Goal: Task Accomplishment & Management: Use online tool/utility

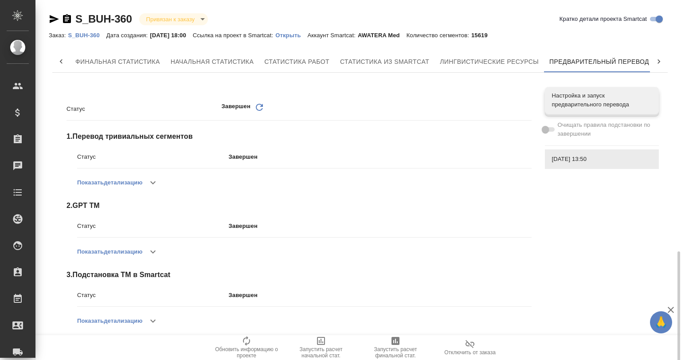
scroll to position [0, 4]
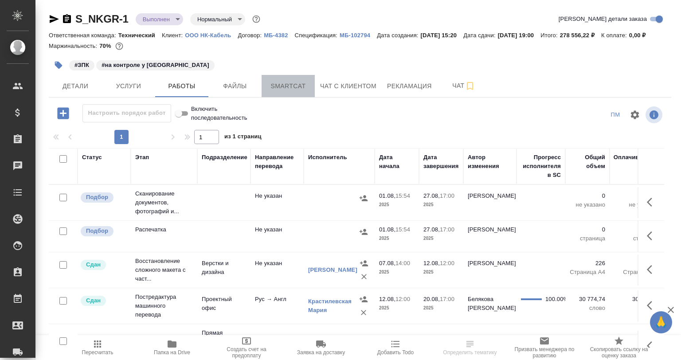
click at [301, 92] on span "Smartcat" at bounding box center [288, 86] width 43 height 11
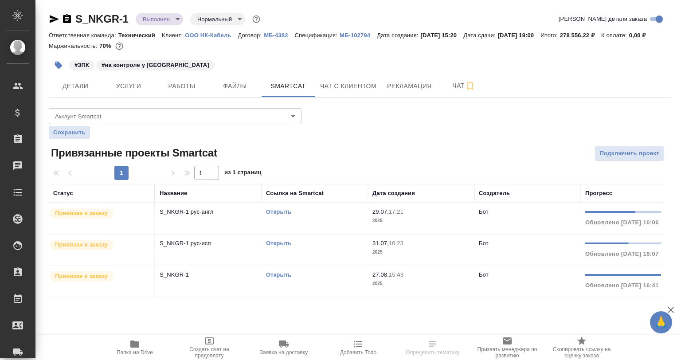
click at [204, 234] on td "S_NKGR-1" at bounding box center [208, 218] width 106 height 31
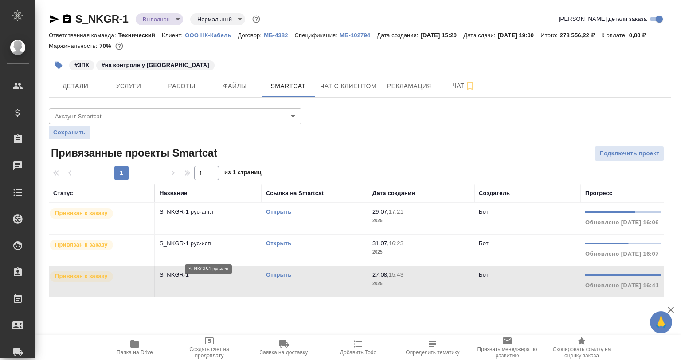
click at [204, 248] on p "S_NKGR-1 рус-исп" at bounding box center [208, 243] width 97 height 9
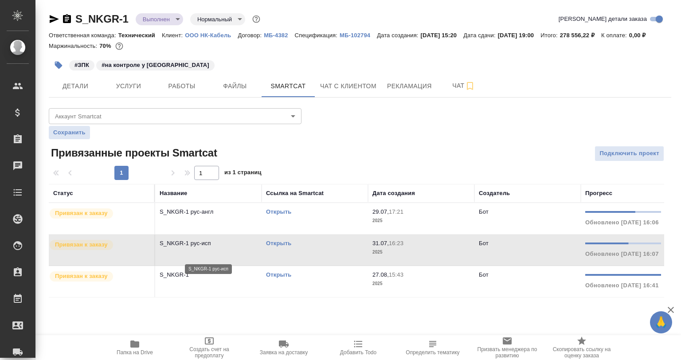
click at [204, 248] on p "S_NKGR-1 рус-исп" at bounding box center [208, 243] width 97 height 9
click at [211, 234] on td "S_NKGR-1 рус-исп" at bounding box center [208, 218] width 106 height 31
drag, startPoint x: 358, startPoint y: 157, endPoint x: 349, endPoint y: 158, distance: 9.3
click at [358, 157] on div at bounding box center [359, 154] width 207 height 16
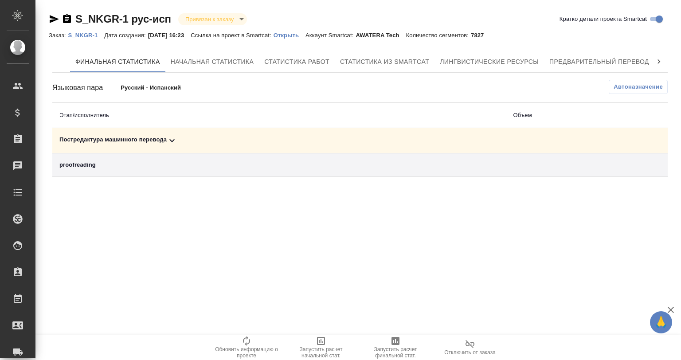
click at [173, 136] on icon at bounding box center [172, 140] width 11 height 11
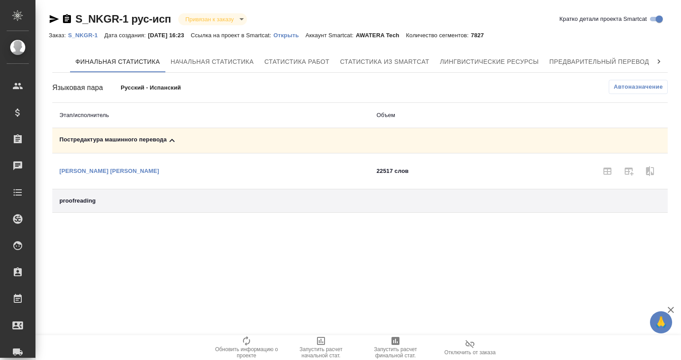
click at [155, 142] on div "Постредактура машинного перевода" at bounding box center [210, 140] width 303 height 11
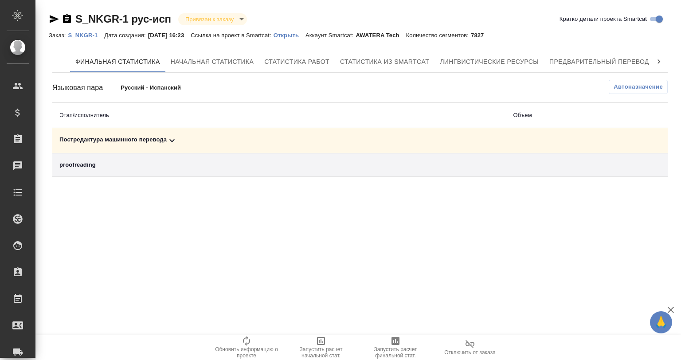
click at [298, 33] on p "Открыть" at bounding box center [289, 35] width 32 height 7
click at [561, 66] on span "Предварительный перевод" at bounding box center [599, 61] width 100 height 11
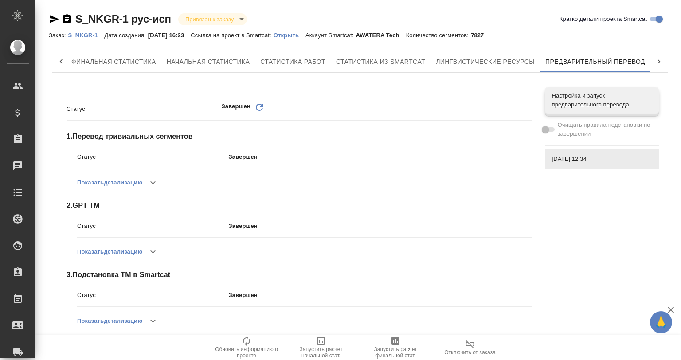
scroll to position [147, 0]
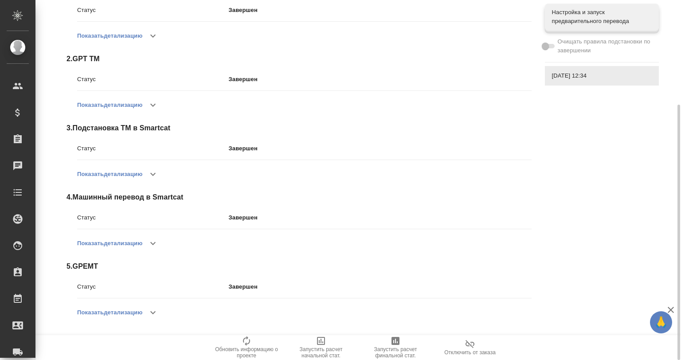
click at [152, 312] on icon "button" at bounding box center [153, 312] width 11 height 11
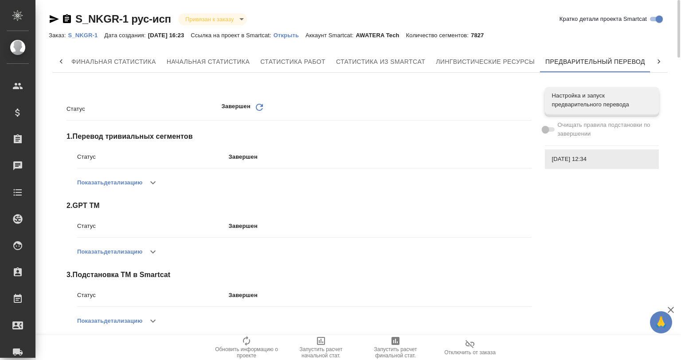
scroll to position [0, 0]
